Goal: Information Seeking & Learning: Understand process/instructions

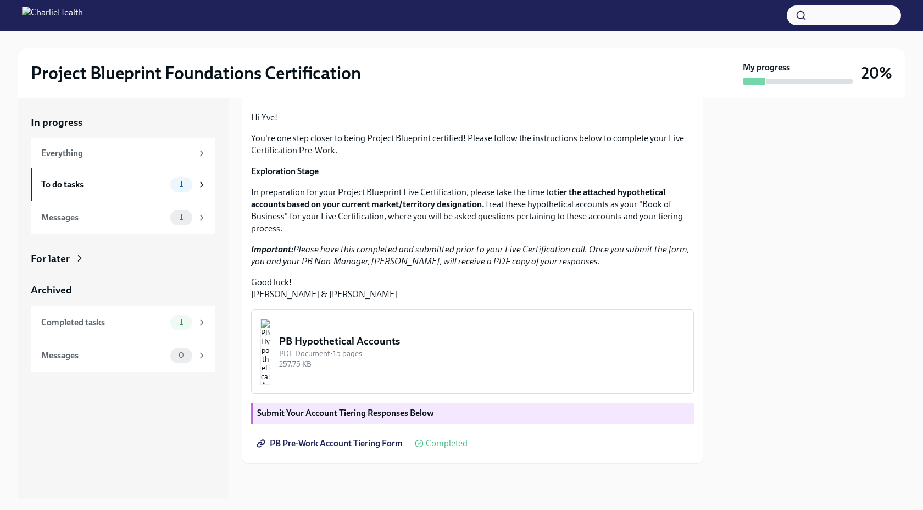
scroll to position [175, 0]
click at [270, 343] on img "button" at bounding box center [266, 352] width 10 height 66
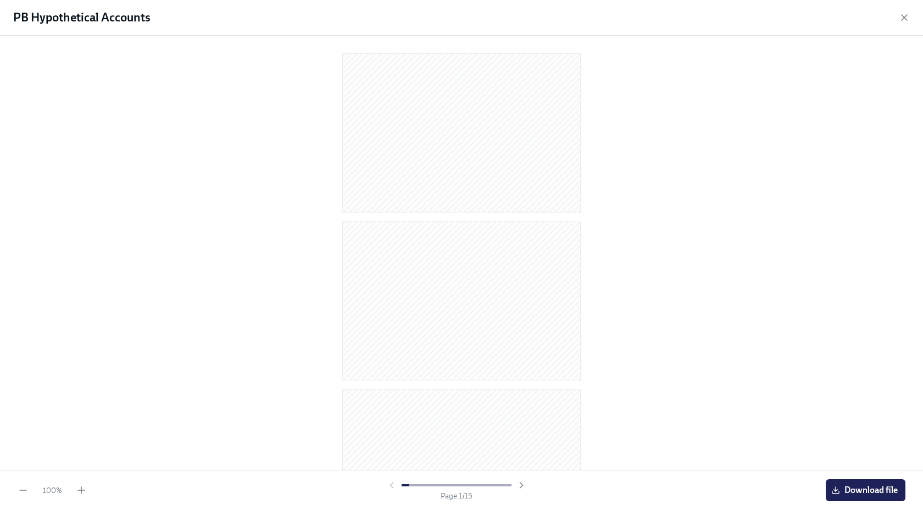
click at [673, 223] on div at bounding box center [462, 251] width 888 height 412
click at [906, 14] on icon "button" at bounding box center [904, 17] width 11 height 11
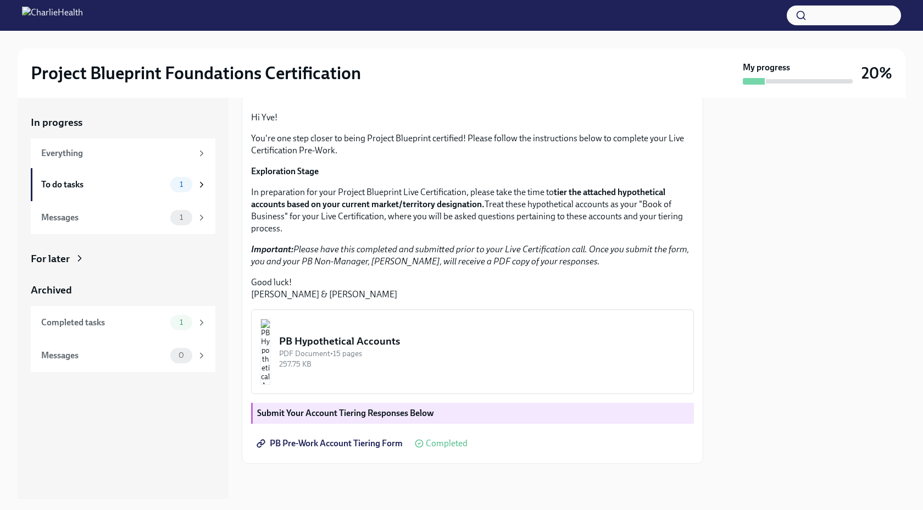
scroll to position [76, 0]
drag, startPoint x: 304, startPoint y: 314, endPoint x: 462, endPoint y: 328, distance: 158.8
click at [462, 235] on p "In preparation for your Project Blueprint Live Certification, please take the t…" at bounding box center [472, 210] width 443 height 48
drag, startPoint x: 318, startPoint y: 346, endPoint x: 472, endPoint y: 346, distance: 153.4
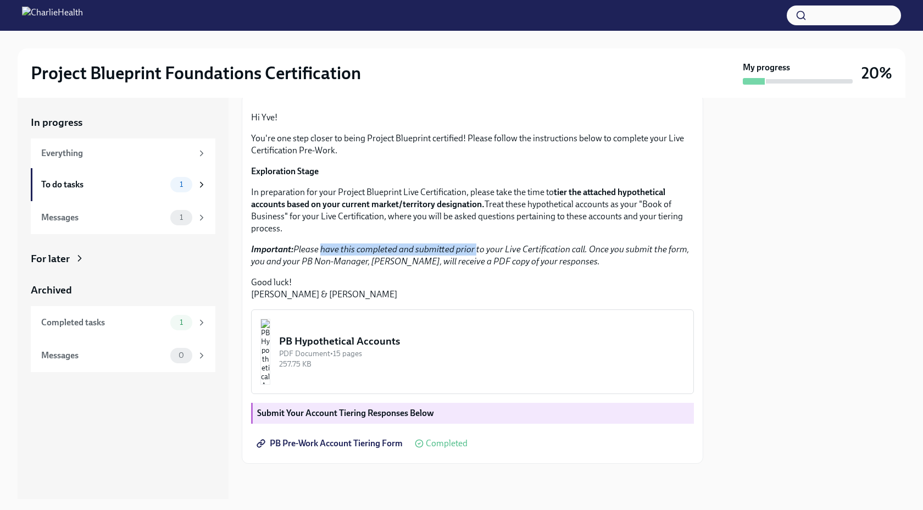
click at [472, 267] on em "Important: Please have this completed and submitted prior to your Live Certific…" at bounding box center [470, 255] width 438 height 23
click at [461, 267] on em "Important: Please have this completed and submitted prior to your Live Certific…" at bounding box center [470, 255] width 438 height 23
drag, startPoint x: 380, startPoint y: 349, endPoint x: 599, endPoint y: 358, distance: 219.5
click at [599, 268] on p "Important: Please have this completed and submitted prior to your Live Certific…" at bounding box center [472, 255] width 443 height 24
drag, startPoint x: 598, startPoint y: 358, endPoint x: 497, endPoint y: 302, distance: 115.2
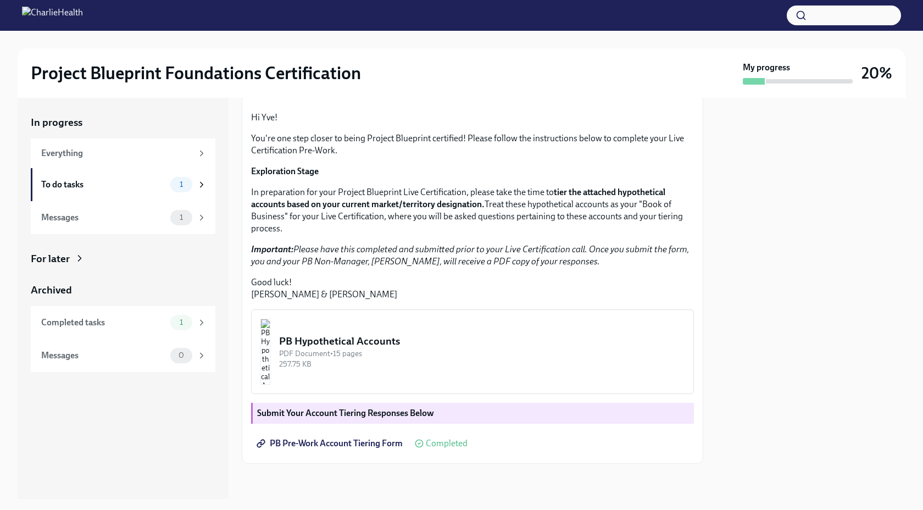
click at [597, 268] on p "Important: Please have this completed and submitted prior to your Live Certific…" at bounding box center [472, 255] width 443 height 24
click at [358, 447] on span "PB Pre-Work Account Tiering Form" at bounding box center [331, 443] width 144 height 11
click at [449, 344] on div "PB Hypothetical Accounts" at bounding box center [482, 341] width 406 height 14
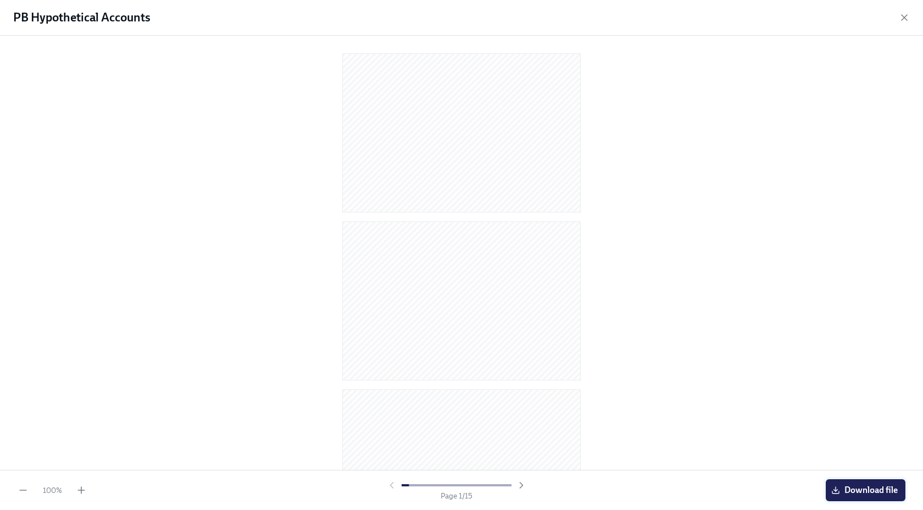
click at [858, 481] on button "Download file" at bounding box center [866, 490] width 80 height 22
click at [870, 489] on span "Download file" at bounding box center [866, 490] width 64 height 11
click at [706, 167] on div at bounding box center [461, 253] width 923 height 434
